Goal: Task Accomplishment & Management: Complete application form

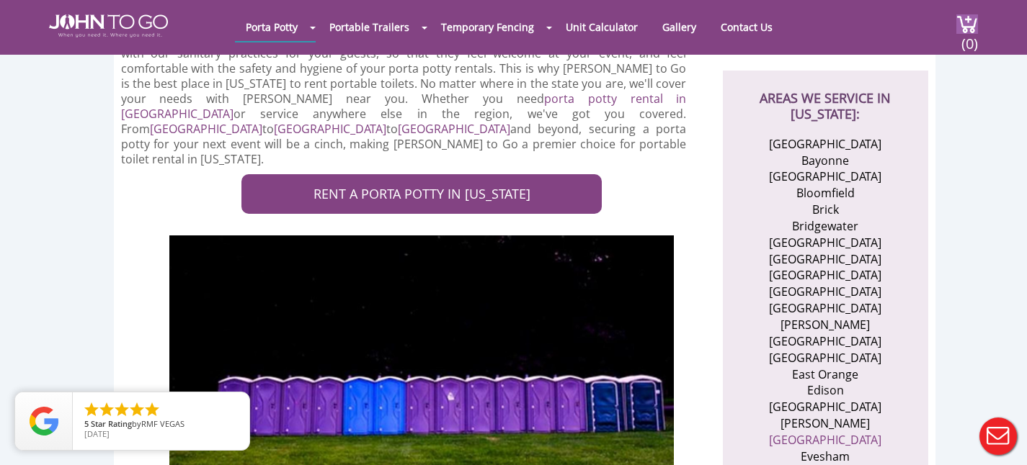
scroll to position [500, 0]
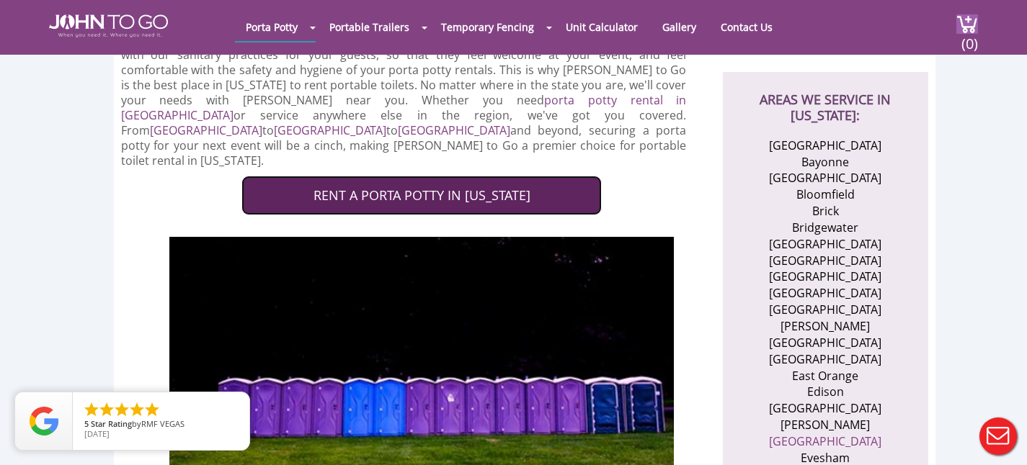
click at [429, 176] on link "RENT A PORTA POTTY IN NEW JERSEY" at bounding box center [421, 196] width 360 height 40
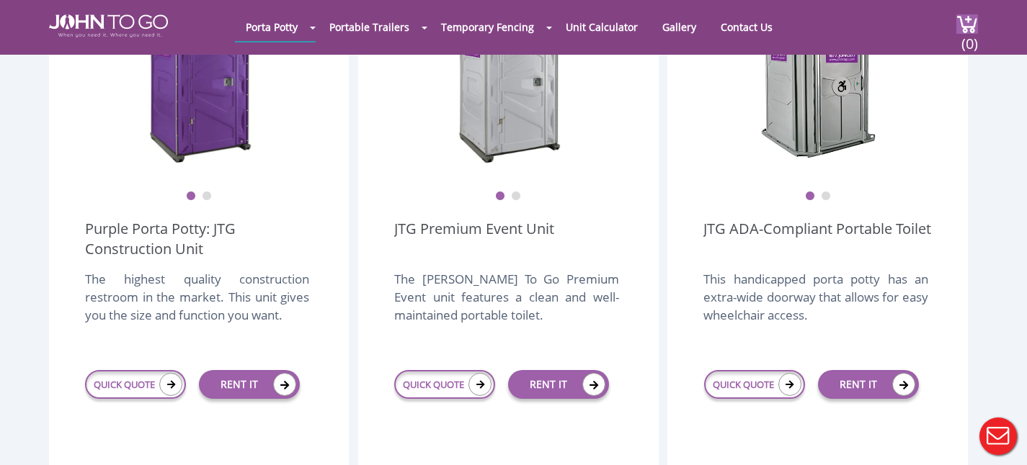
scroll to position [512, 0]
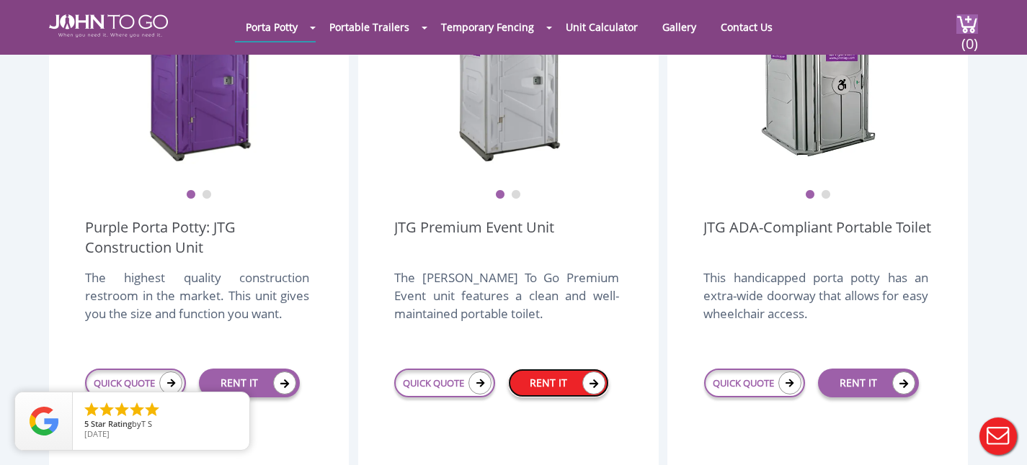
click at [567, 369] on link "RENT IT" at bounding box center [558, 383] width 101 height 29
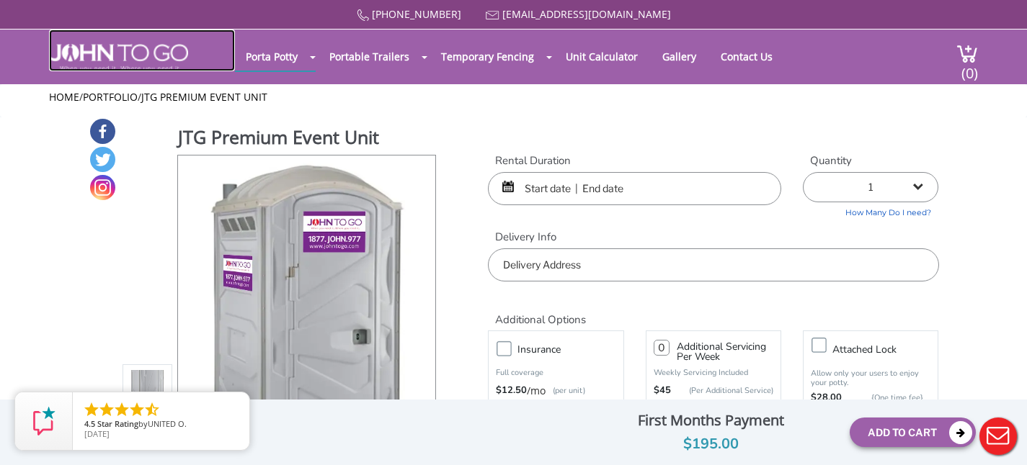
click at [128, 63] on img at bounding box center [118, 57] width 139 height 27
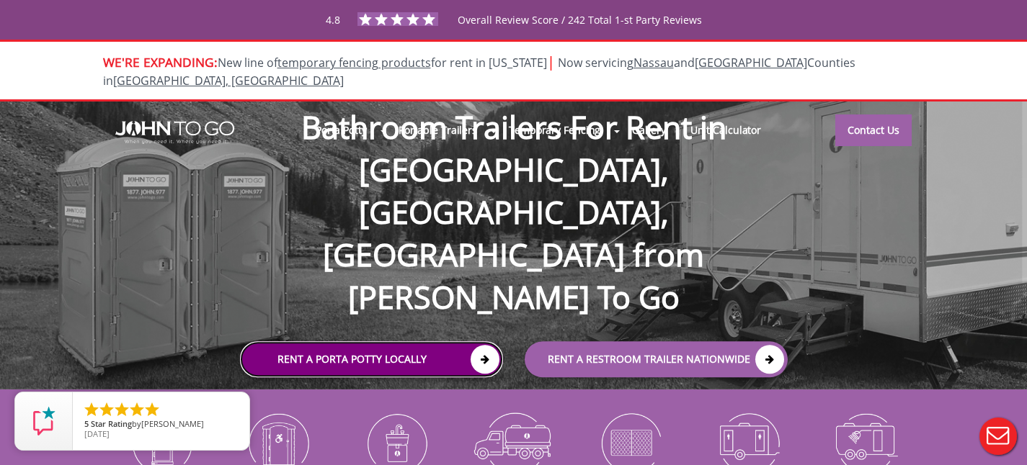
click at [486, 345] on icon at bounding box center [485, 359] width 29 height 29
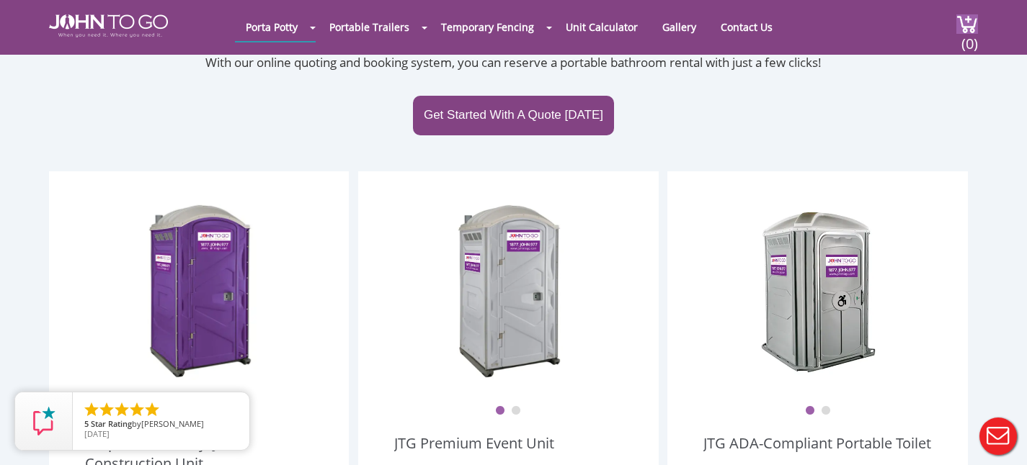
scroll to position [294, 0]
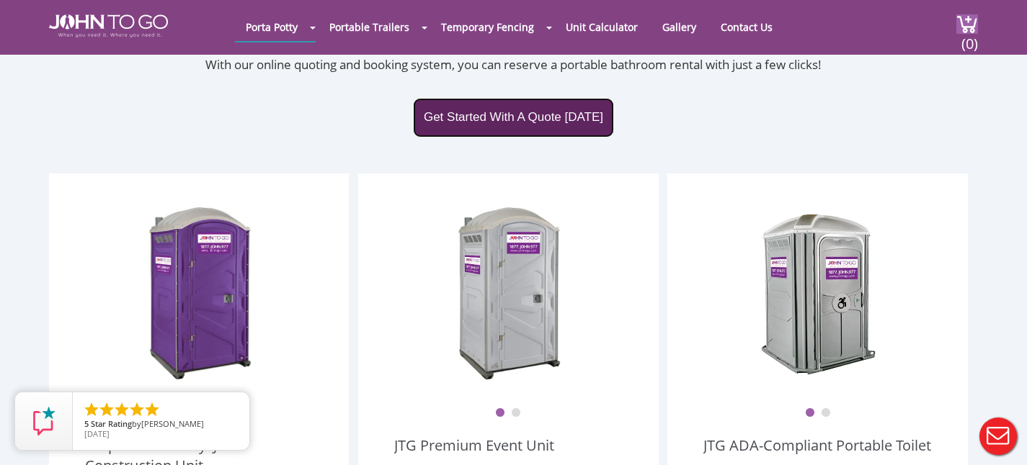
click at [455, 98] on link "Get Started With A Quote Today" at bounding box center [513, 117] width 201 height 39
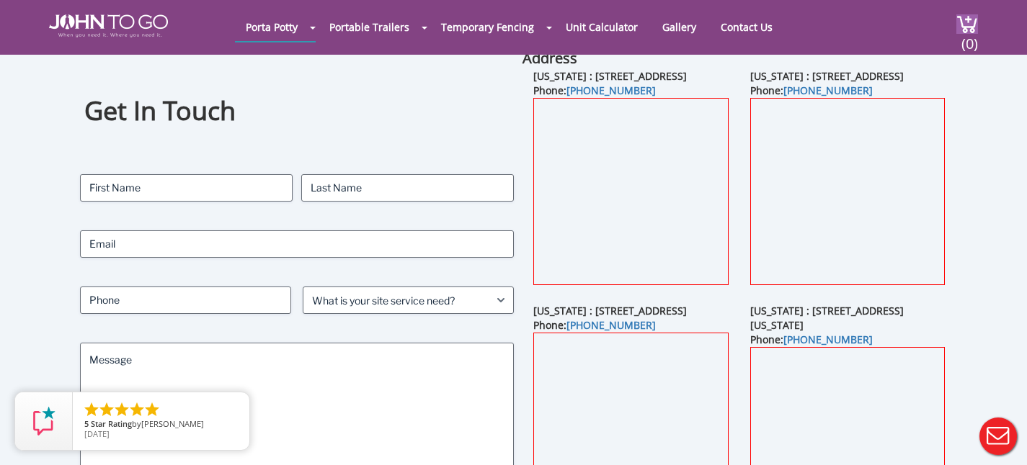
scroll to position [51, 0]
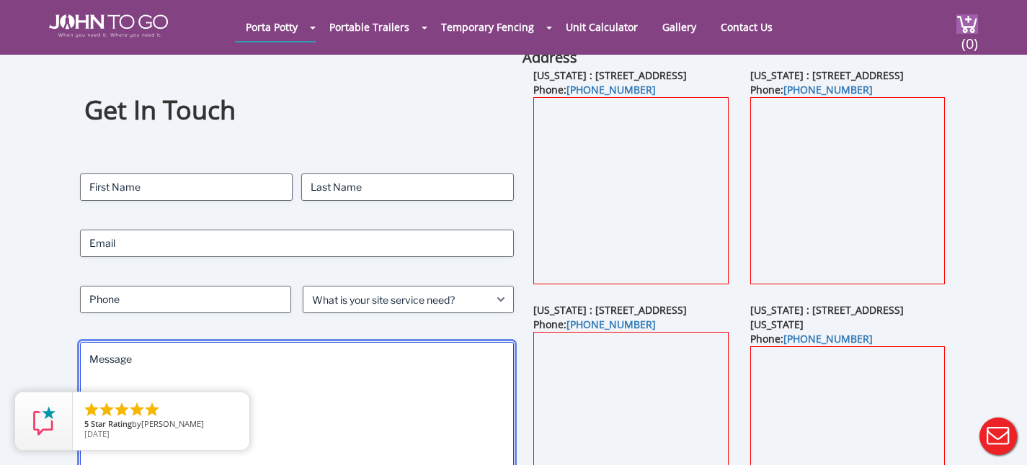
click at [181, 363] on textarea "Message" at bounding box center [296, 407] width 433 height 130
paste textarea "4841 Landis Ave, Vineland, NJ 08360."
click at [88, 357] on textarea "4841 Landis Ave, Vineland, NJ 08360." at bounding box center [296, 407] width 433 height 130
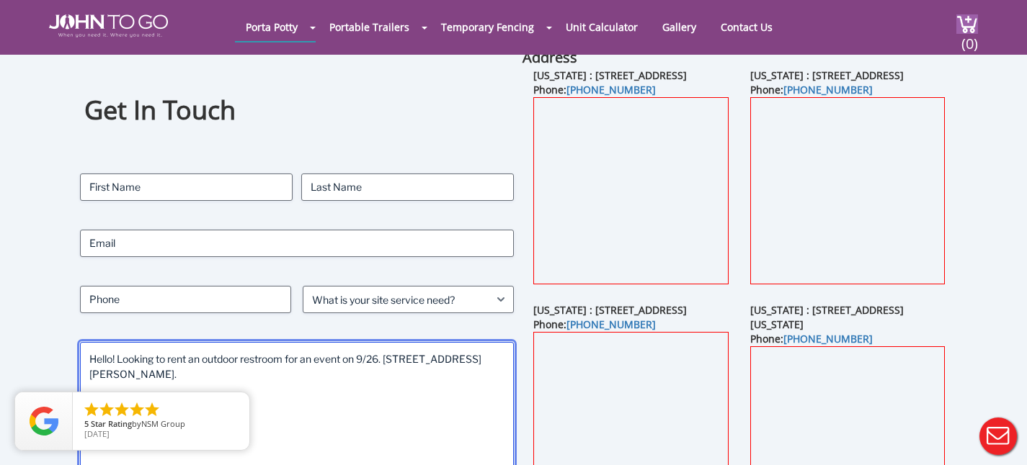
click at [312, 360] on textarea "Hello! Looking to rent an outdoor restroom for an event on 9/26. 4841 Landis Av…" at bounding box center [296, 407] width 433 height 130
click at [391, 361] on textarea "Hello! Looking to rent an outdoor restroom for an event on 9/26. 4841 Landis Av…" at bounding box center [296, 407] width 433 height 130
click at [262, 373] on textarea "Hello! Looking to rent an outdoor restroom for an event on 9/26. Address is 484…" at bounding box center [296, 407] width 433 height 130
type textarea "Hello! Looking to rent an outdoor restroom for an event on 9/26. Address is 484…"
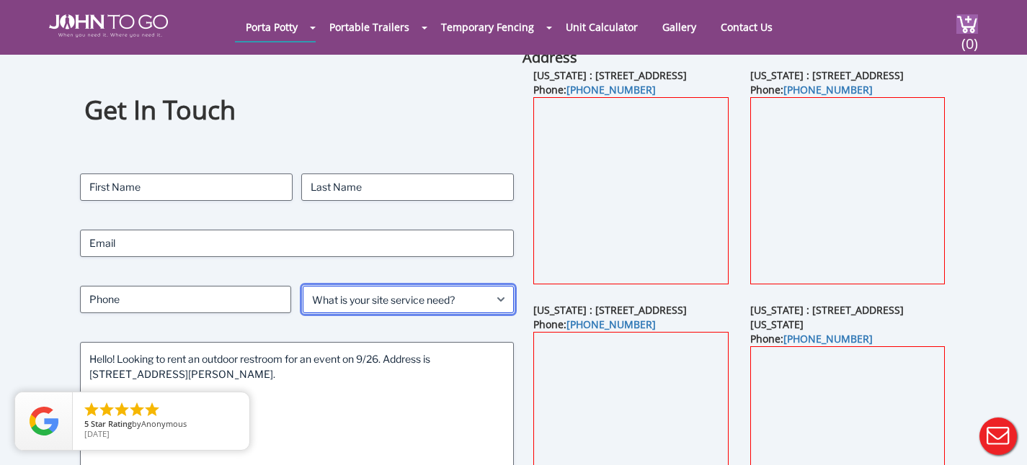
click at [348, 287] on select "What is your site service need? Consumer Construction - Commercial Construction…" at bounding box center [408, 299] width 211 height 27
select select "Event"
click at [303, 286] on select "What is your site service need? Consumer Construction - Commercial Construction…" at bounding box center [408, 299] width 211 height 27
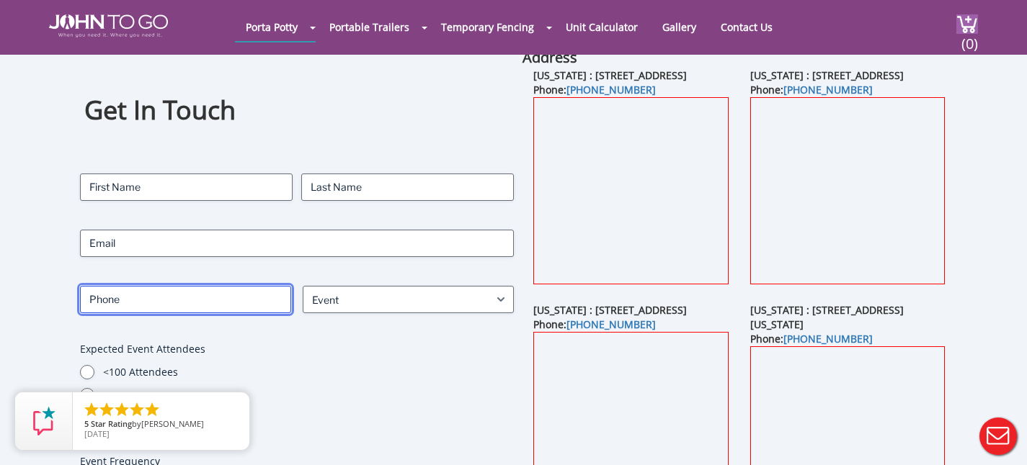
click at [237, 300] on input "Phone (Required)" at bounding box center [185, 299] width 211 height 27
type input "610-261-9161"
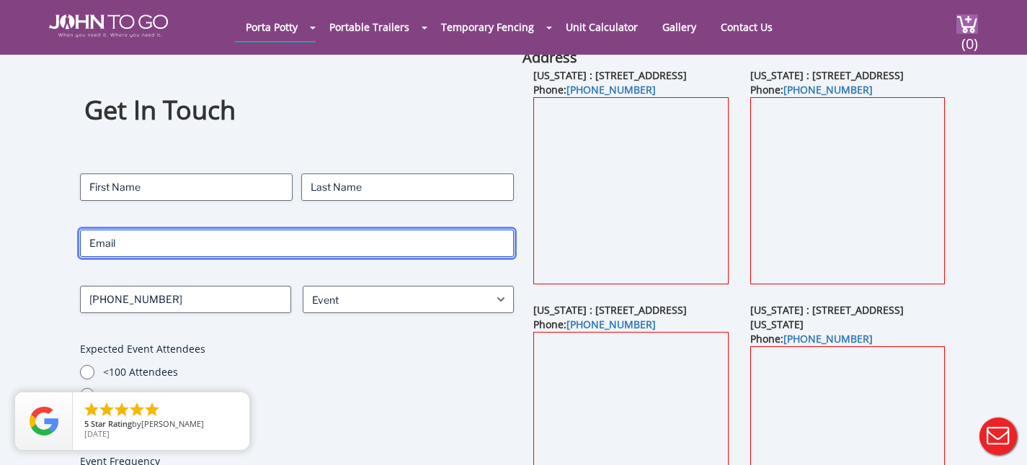
click at [326, 240] on input "Email (Required)" at bounding box center [296, 243] width 433 height 27
type input "katie@muralcitycellars.com"
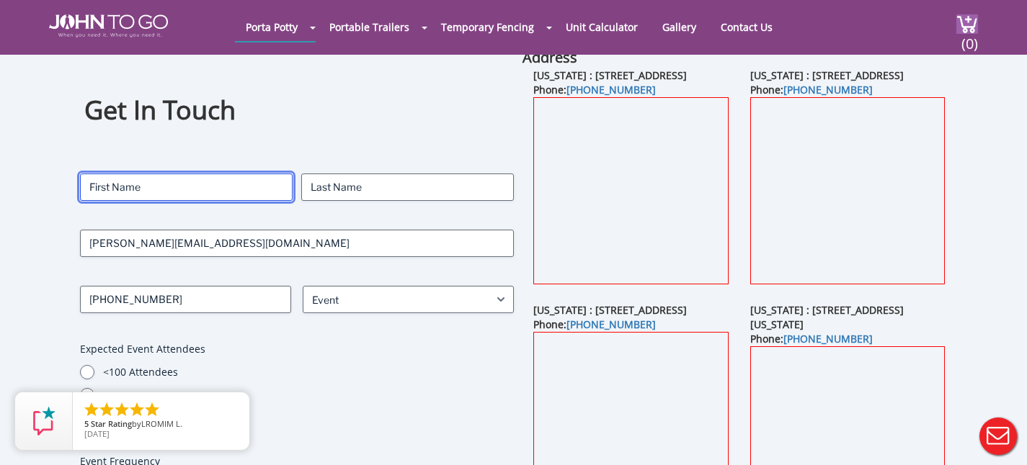
click at [236, 186] on input "First" at bounding box center [186, 187] width 213 height 27
type input "Katie"
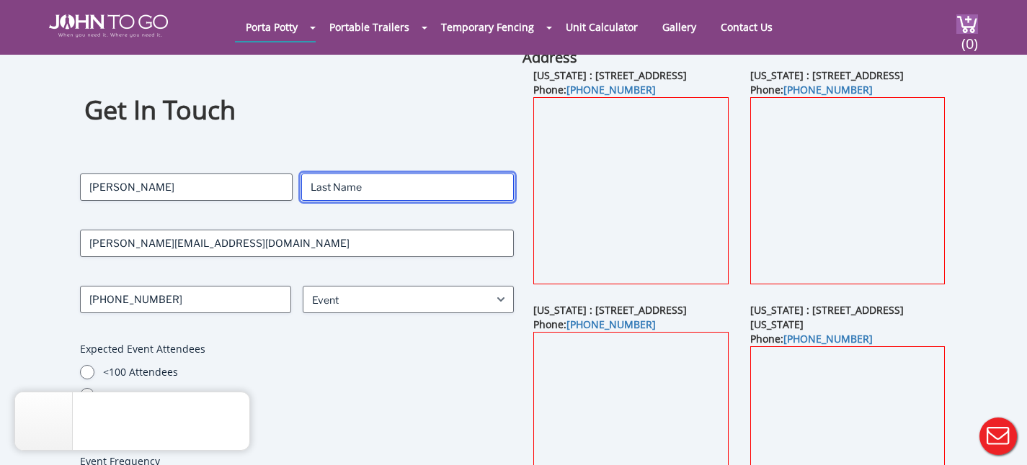
click at [453, 184] on input "Last" at bounding box center [407, 187] width 213 height 27
type input "Legazpi"
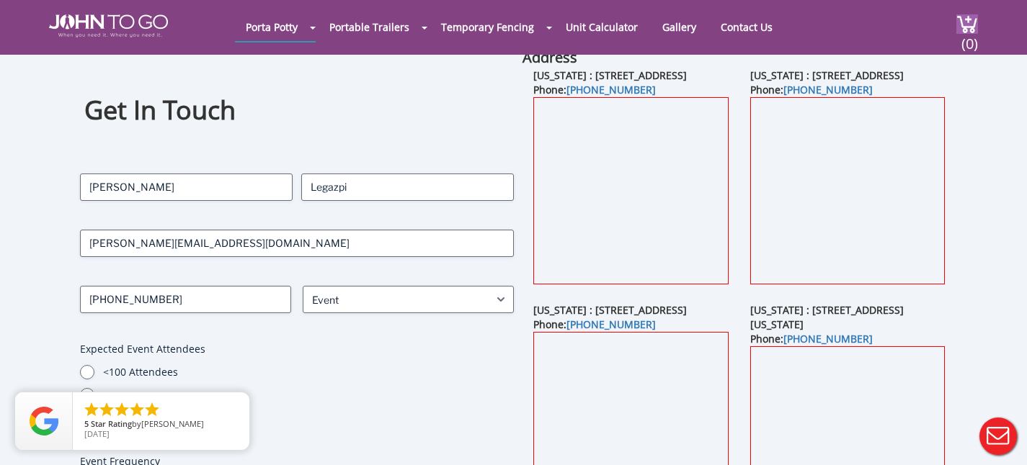
click at [389, 381] on div "<100 Attendees 1K-10K 10K or more" at bounding box center [296, 395] width 433 height 61
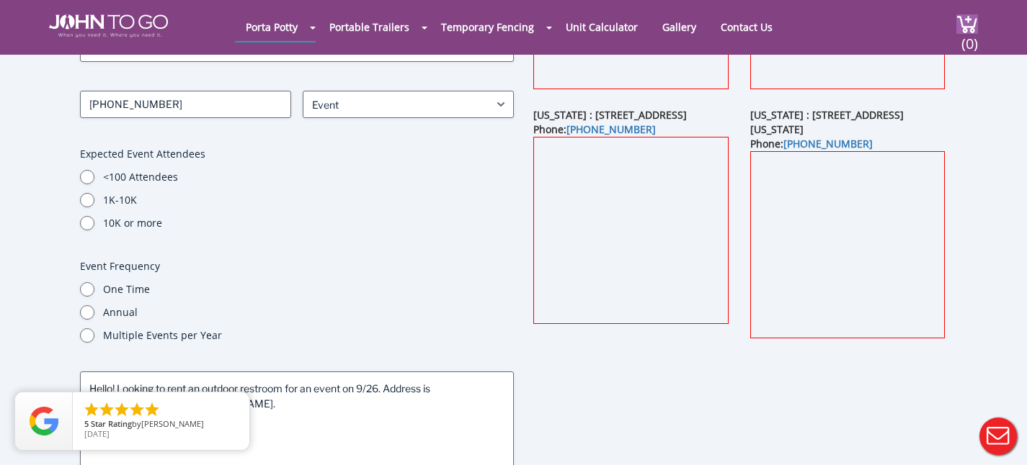
scroll to position [249, 0]
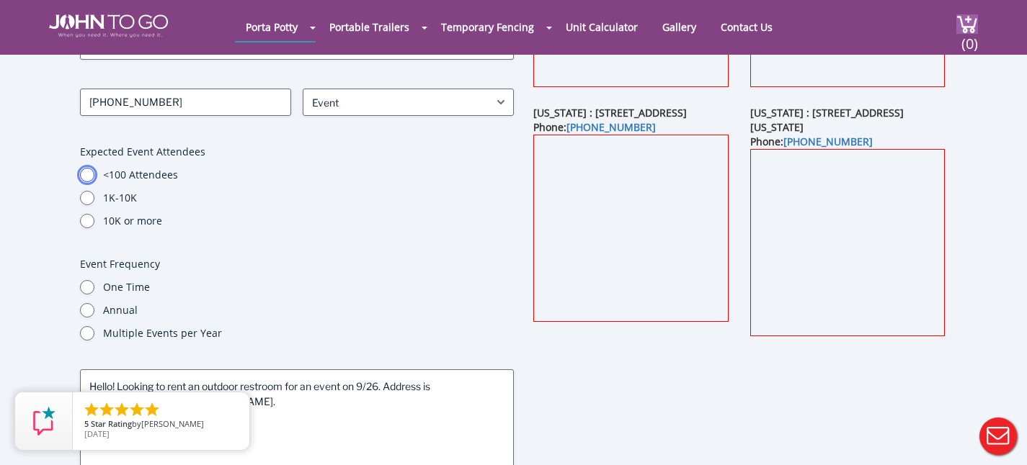
click at [84, 171] on input "<100 Attendees" at bounding box center [87, 175] width 14 height 14
radio input "true"
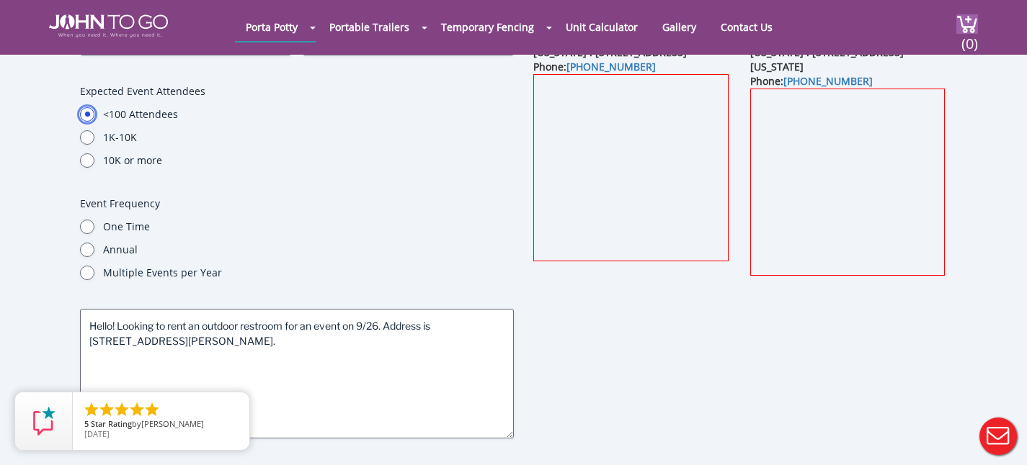
scroll to position [311, 0]
click at [94, 223] on input "One Time" at bounding box center [87, 225] width 14 height 14
radio input "true"
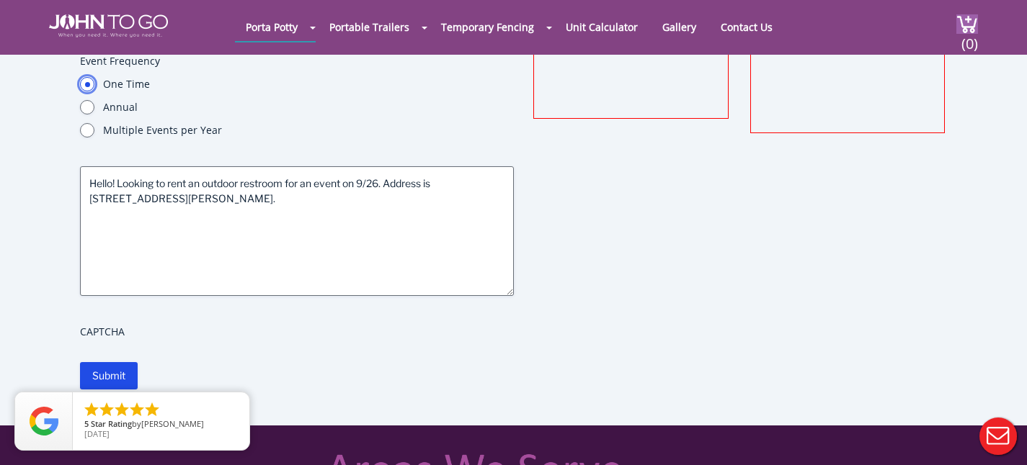
scroll to position [453, 0]
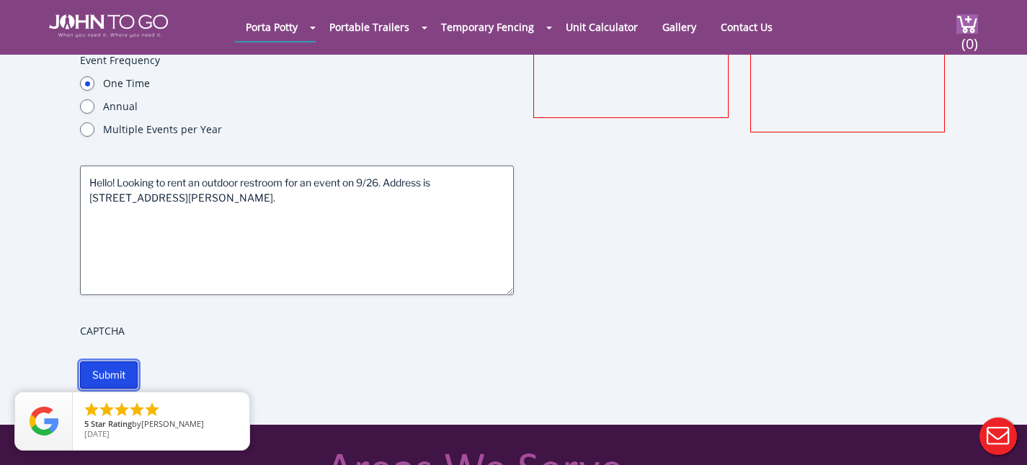
click at [123, 367] on input "Submit" at bounding box center [109, 375] width 58 height 27
